Goal: Task Accomplishment & Management: Use online tool/utility

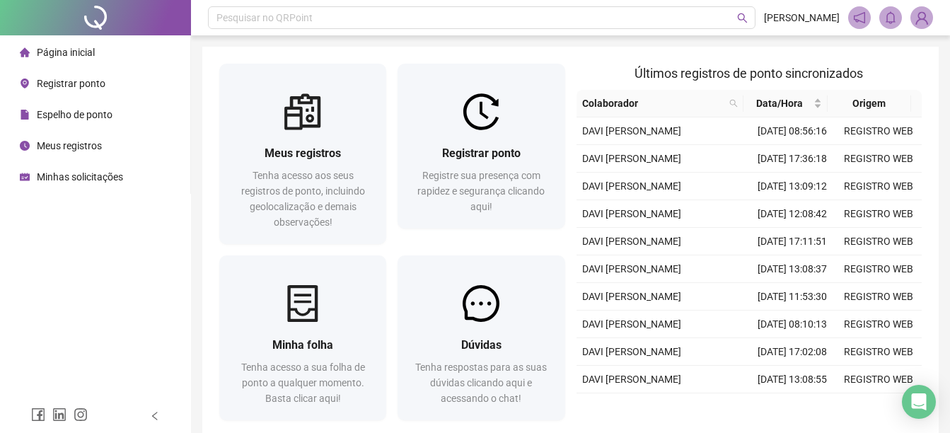
click at [90, 85] on span "Registrar ponto" at bounding box center [71, 83] width 69 height 11
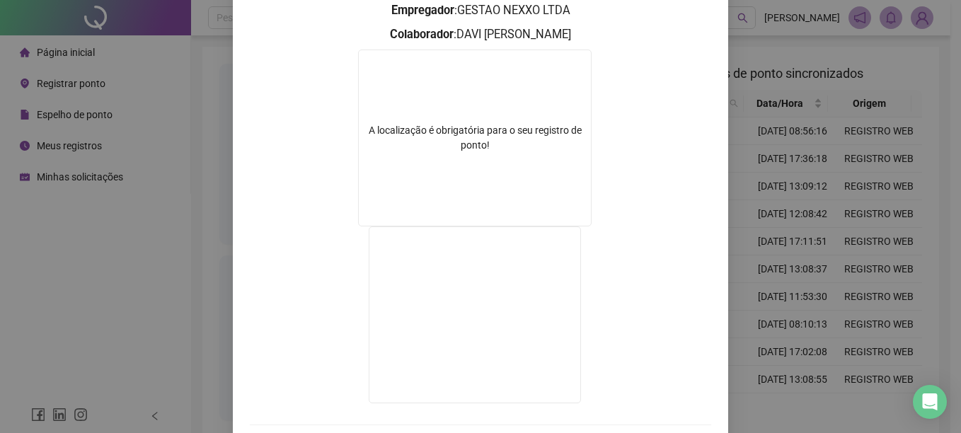
scroll to position [212, 0]
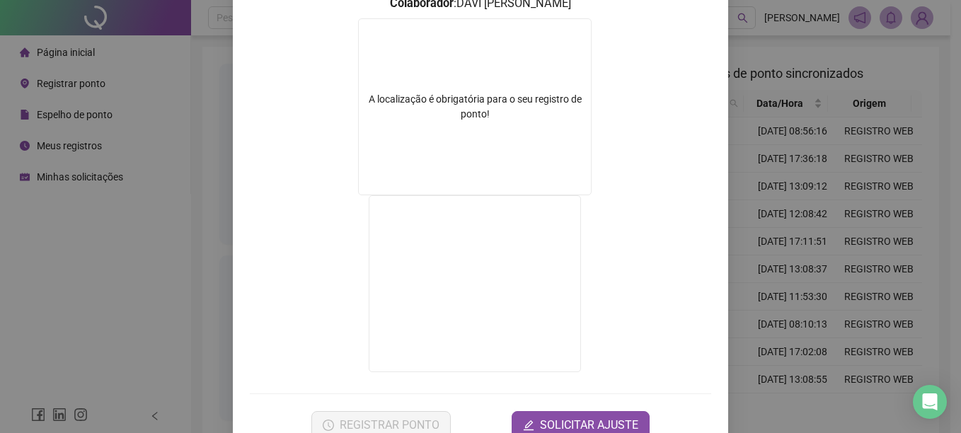
drag, startPoint x: 882, startPoint y: 224, endPoint x: 154, endPoint y: 193, distance: 728.7
click at [876, 224] on div "Registro de ponto web 11:56:54 Empregador : GESTAO NEXXO LTDA Colaborador : DAV…" at bounding box center [480, 216] width 961 height 433
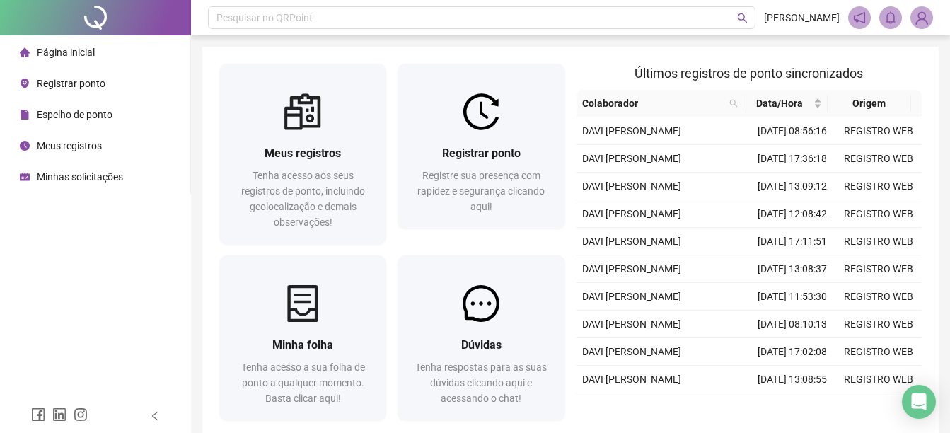
click at [68, 84] on span "Registrar ponto" at bounding box center [71, 83] width 69 height 11
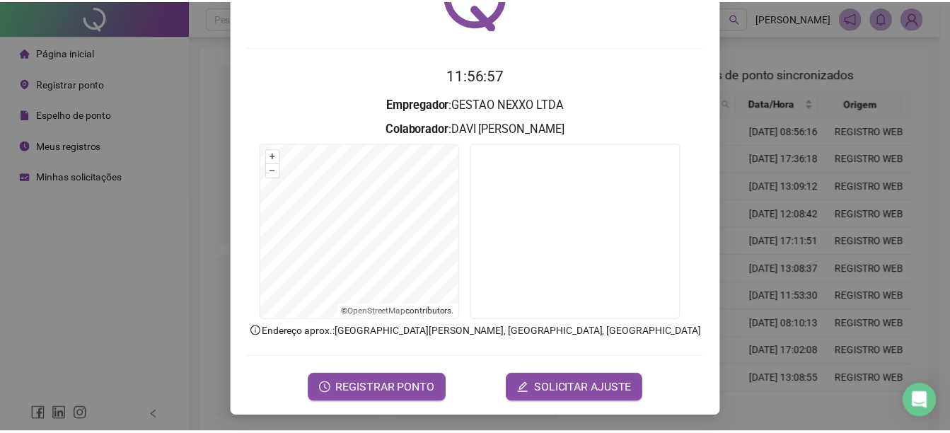
scroll to position [88, 0]
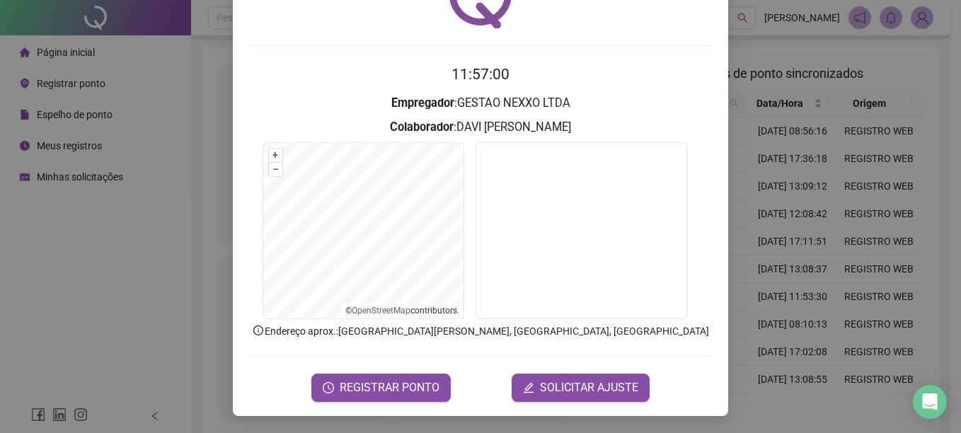
click at [423, 404] on div "Registro de ponto web 11:57:00 Empregador : GESTAO NEXXO LTDA Colaborador : [PE…" at bounding box center [480, 171] width 495 height 490
click at [421, 396] on span "REGISTRAR PONTO" at bounding box center [390, 387] width 100 height 17
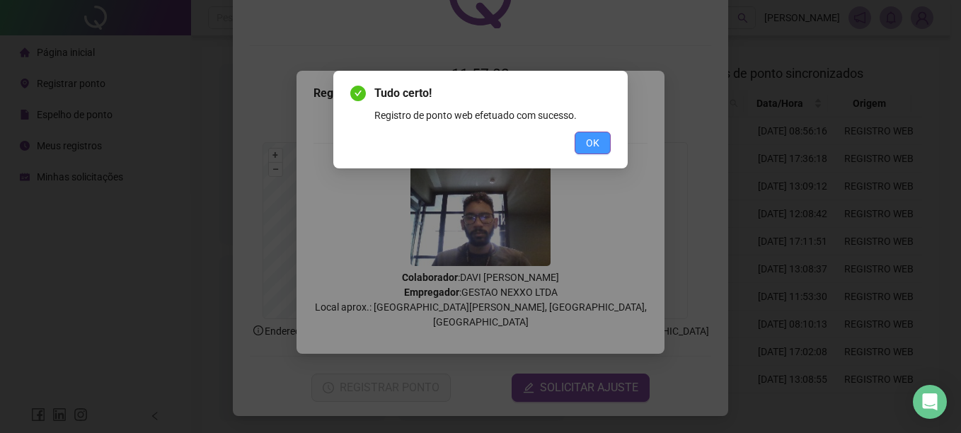
click at [580, 151] on button "OK" at bounding box center [593, 143] width 36 height 23
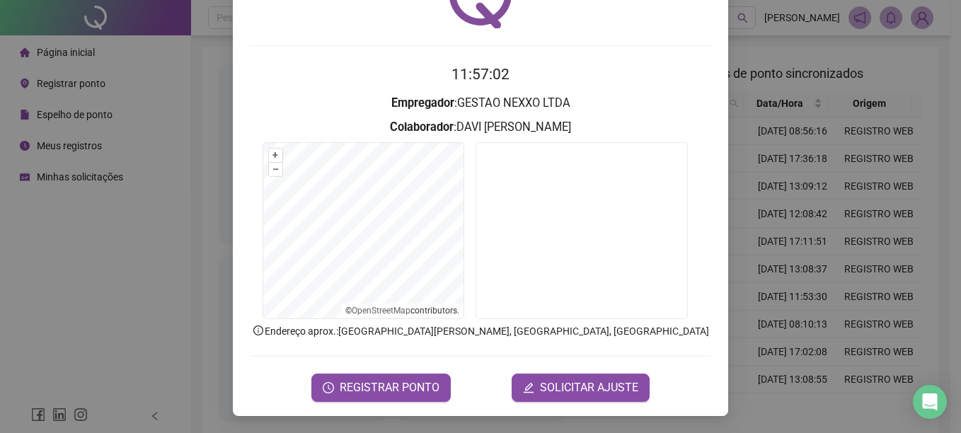
click at [754, 83] on div "Registro de ponto web 11:57:02 Empregador : GESTAO NEXXO LTDA Colaborador : [PE…" at bounding box center [480, 216] width 961 height 433
